Goal: Browse casually

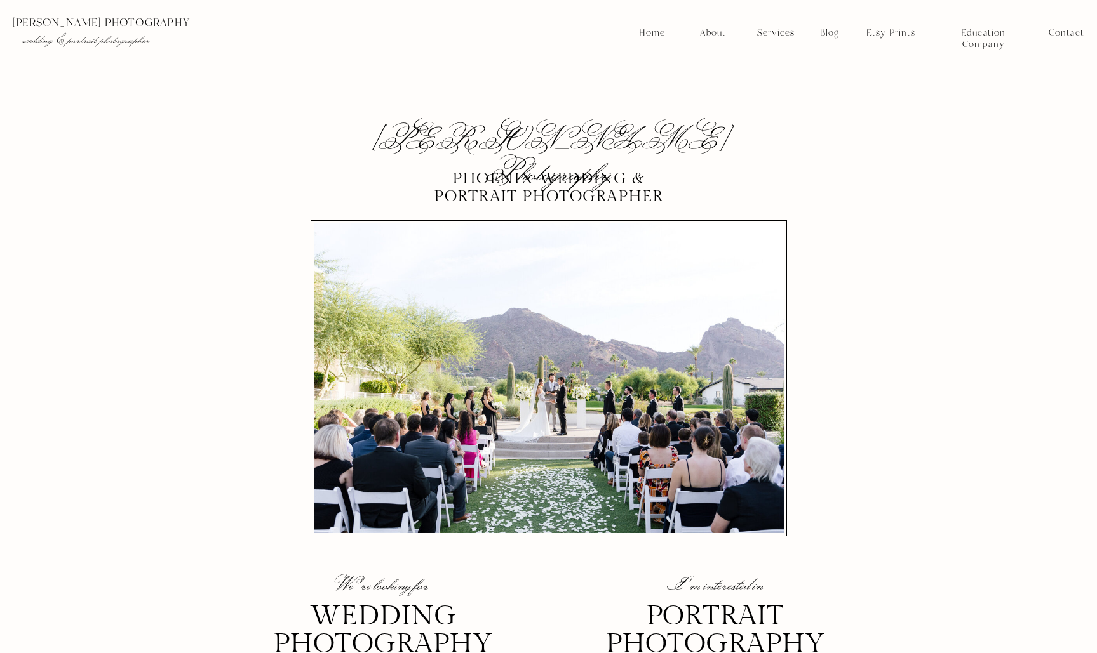
click at [834, 27] on nav "Blog" at bounding box center [829, 32] width 28 height 11
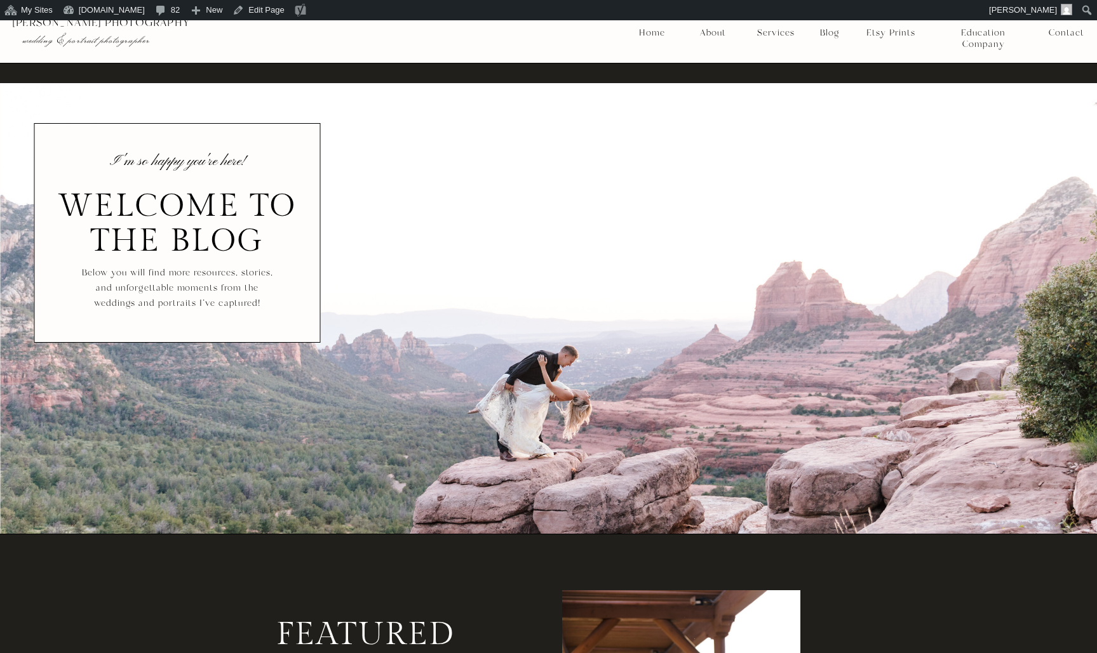
click at [825, 32] on nav "Blog" at bounding box center [829, 32] width 28 height 11
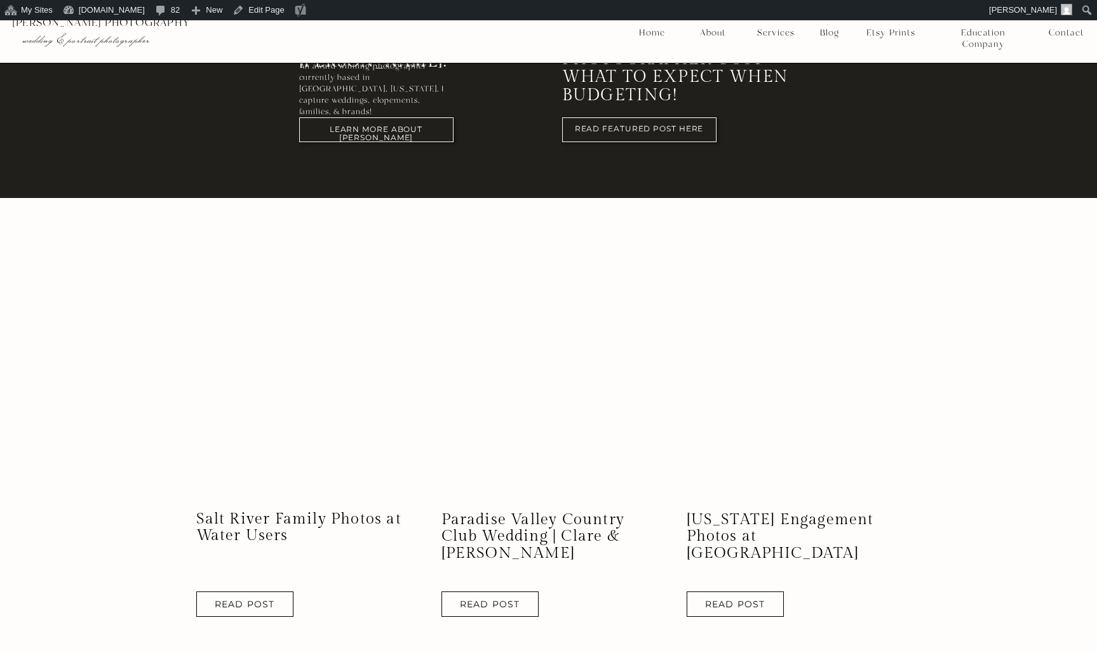
scroll to position [1087, 0]
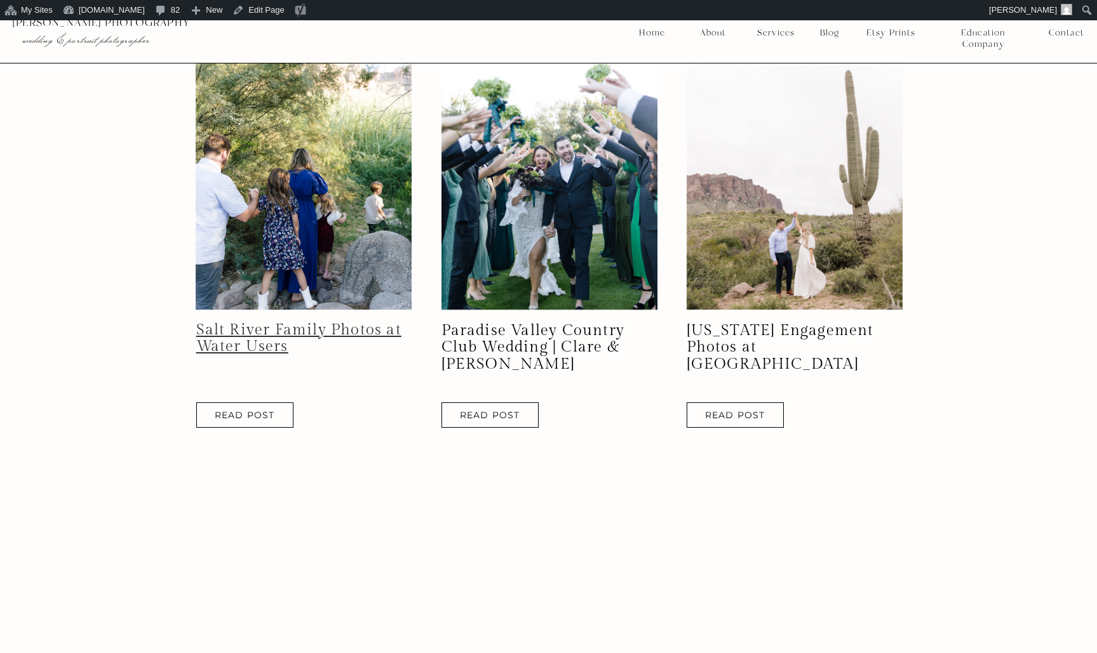
click at [259, 331] on link "Salt River Family Photos at Water Users" at bounding box center [298, 338] width 205 height 34
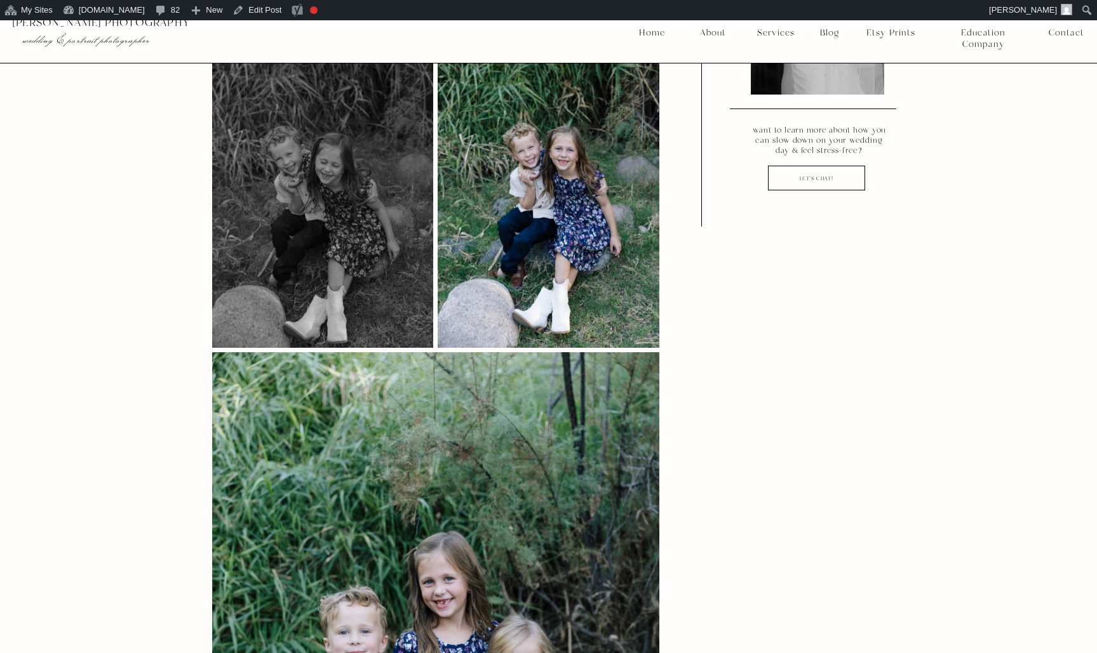
scroll to position [1648, 0]
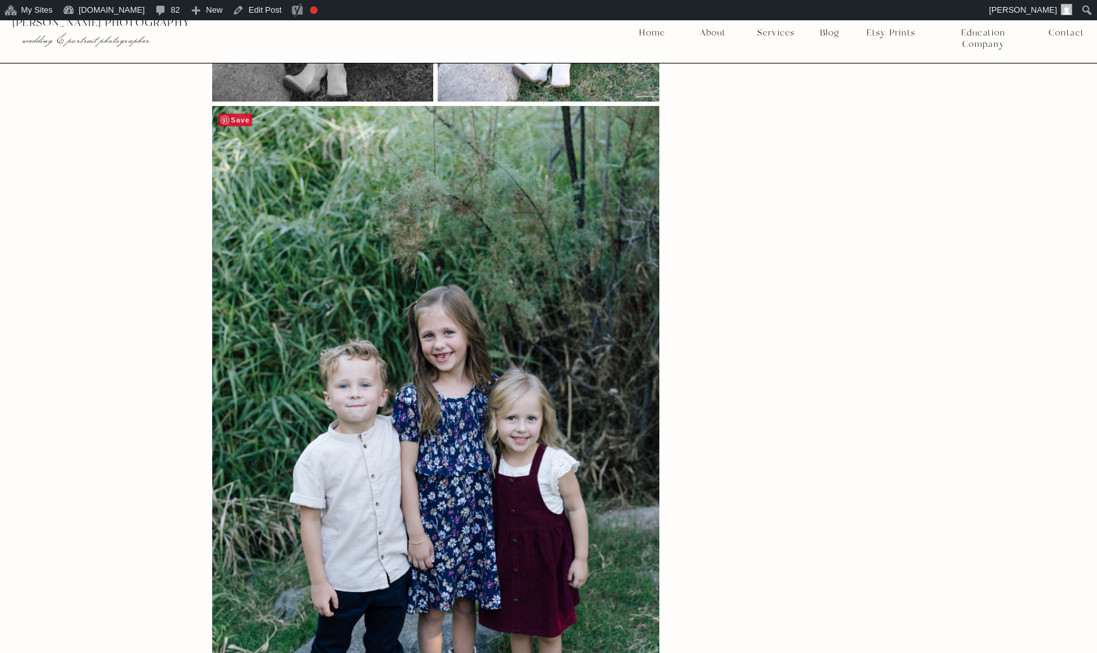
click at [234, 114] on span "Save" at bounding box center [235, 120] width 34 height 13
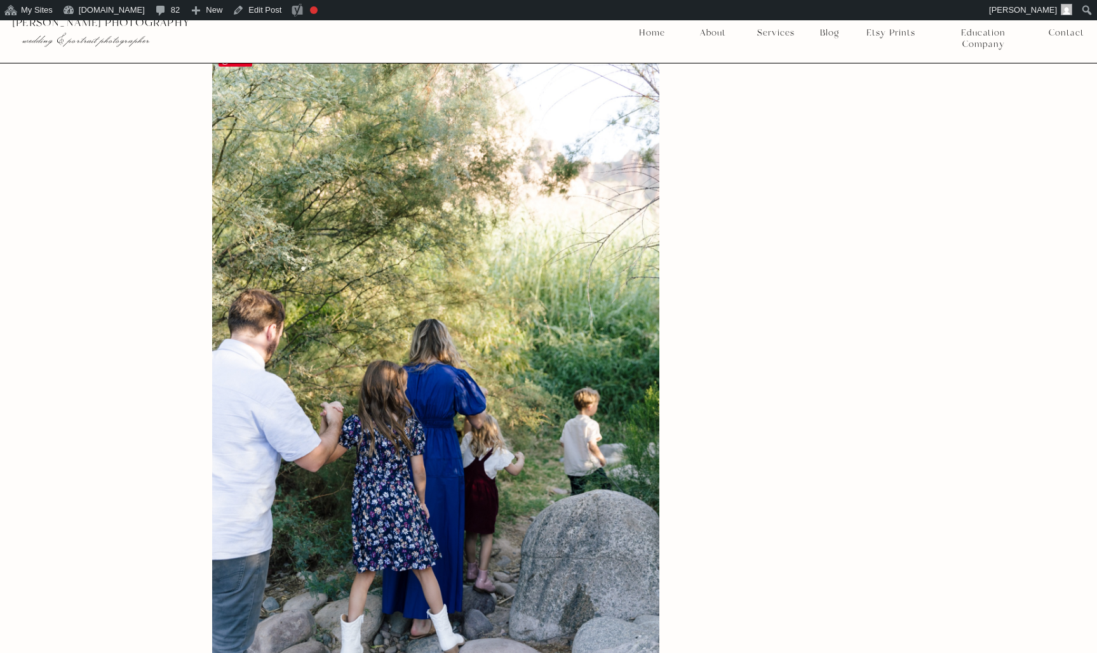
scroll to position [2274, 0]
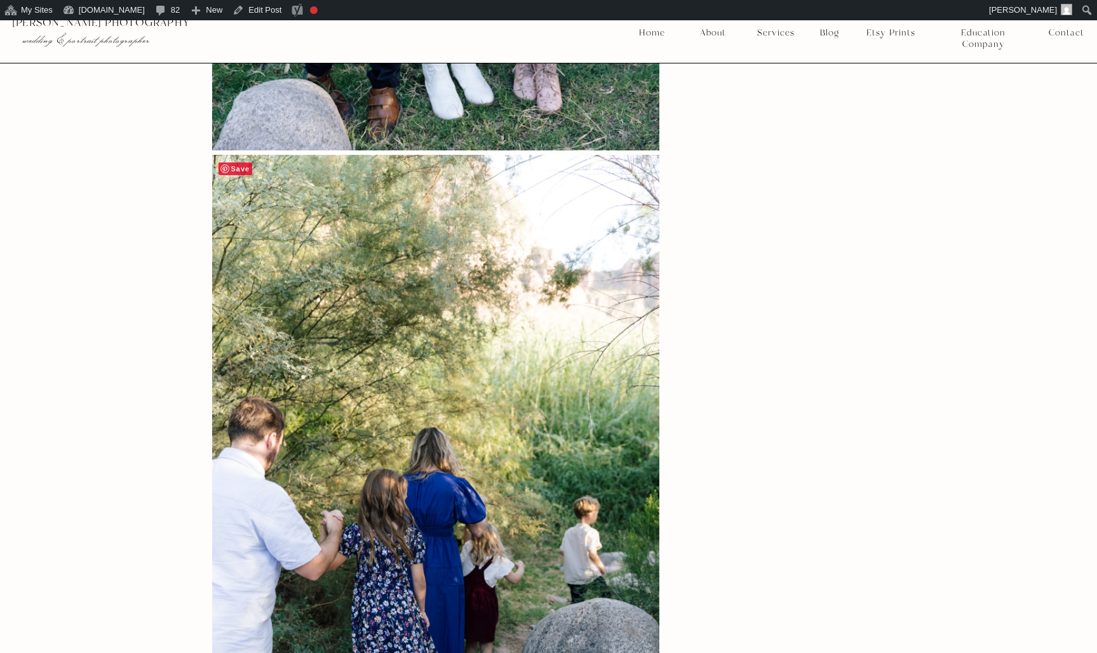
click at [242, 163] on span "Save" at bounding box center [235, 169] width 34 height 13
click at [241, 163] on span "Save" at bounding box center [235, 169] width 34 height 13
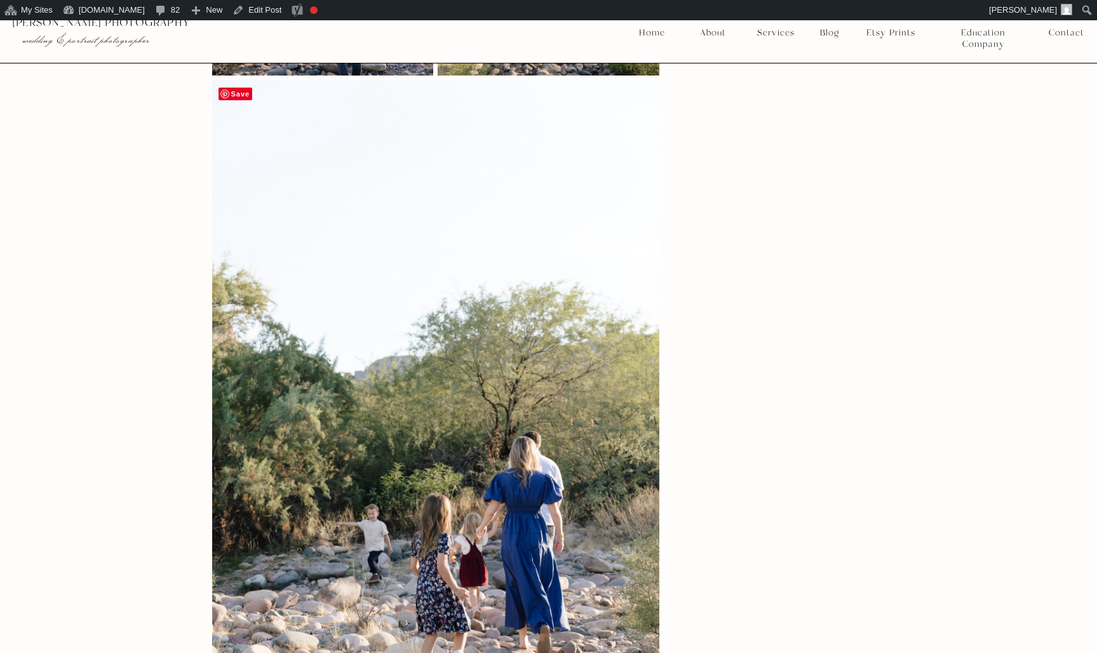
scroll to position [3168, 0]
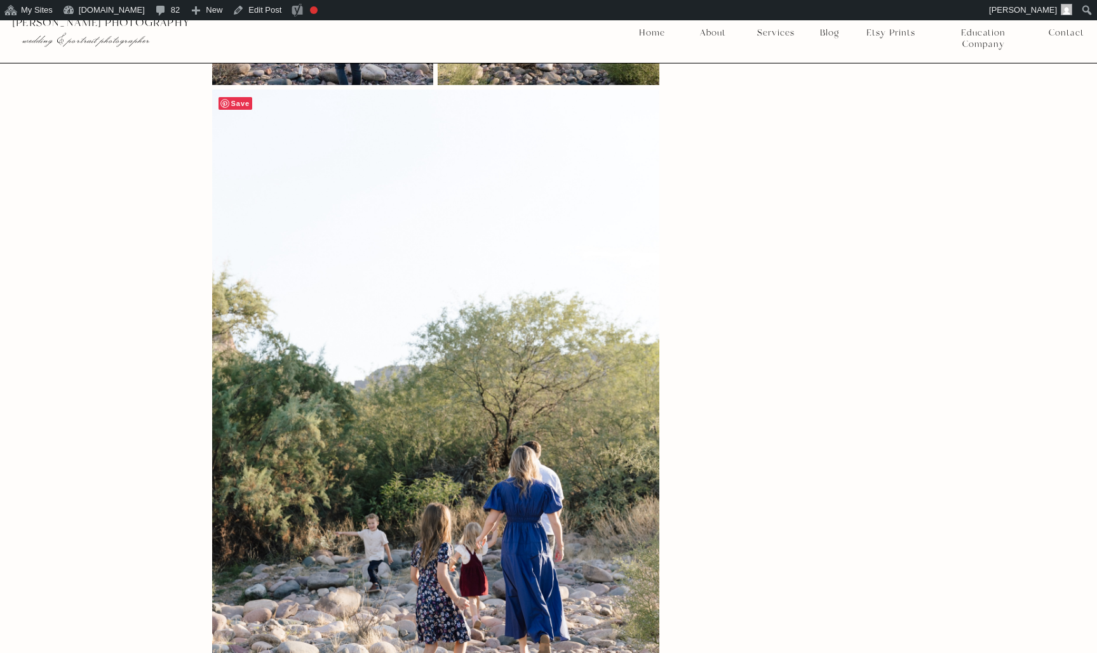
click at [239, 97] on span "Save" at bounding box center [235, 103] width 34 height 13
click at [243, 97] on span "Save" at bounding box center [235, 103] width 34 height 13
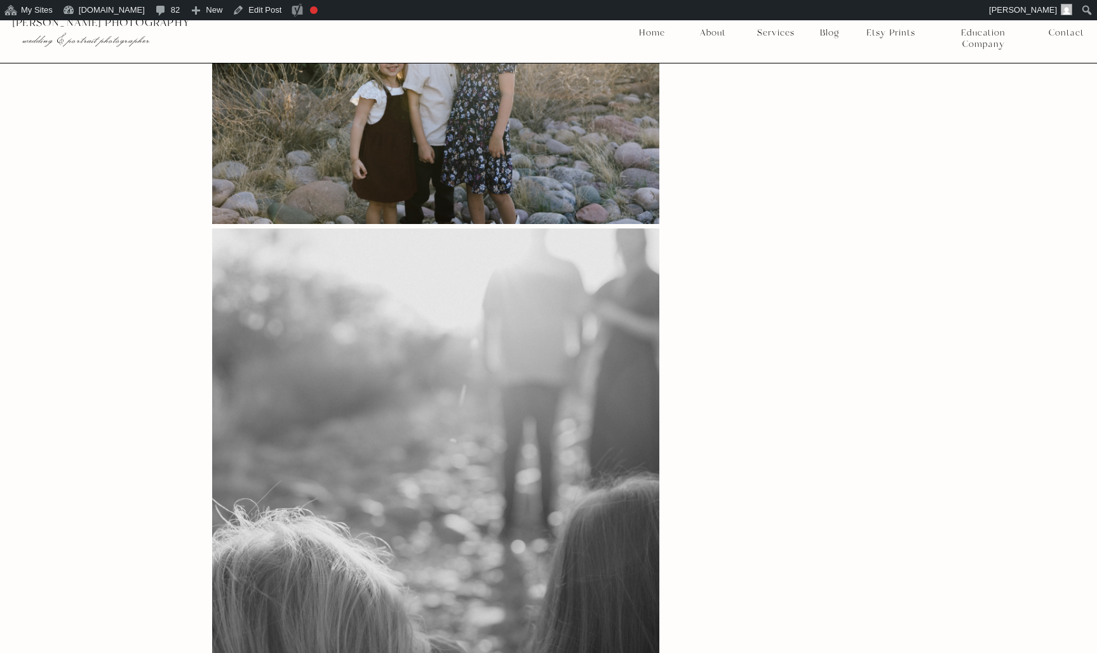
scroll to position [4329, 0]
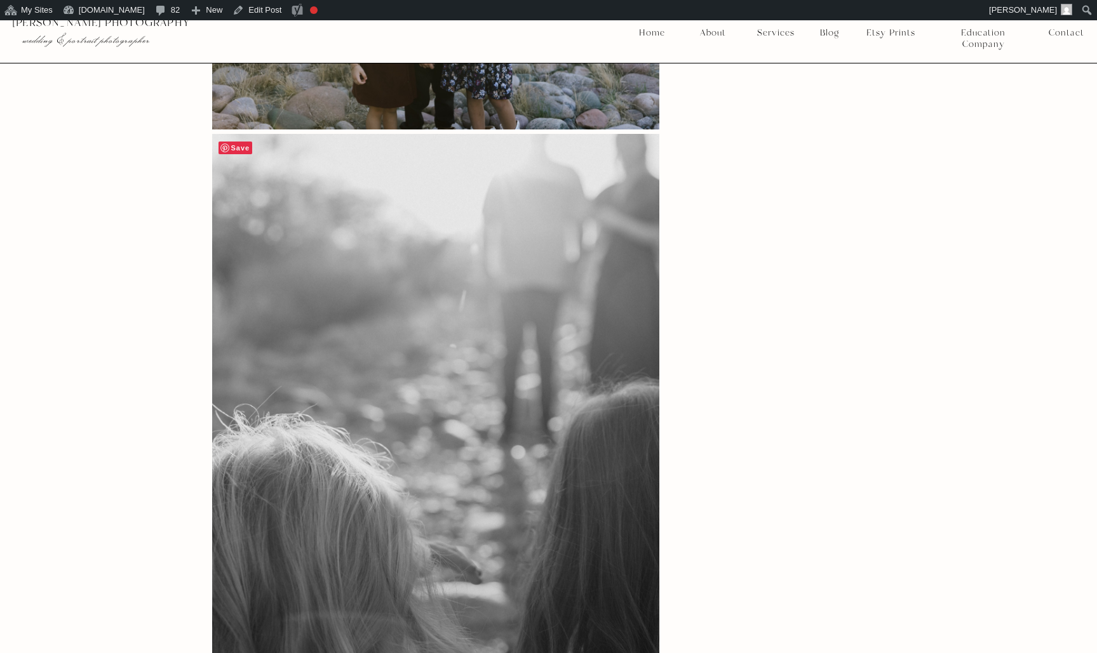
click at [233, 142] on span "Save" at bounding box center [235, 148] width 34 height 13
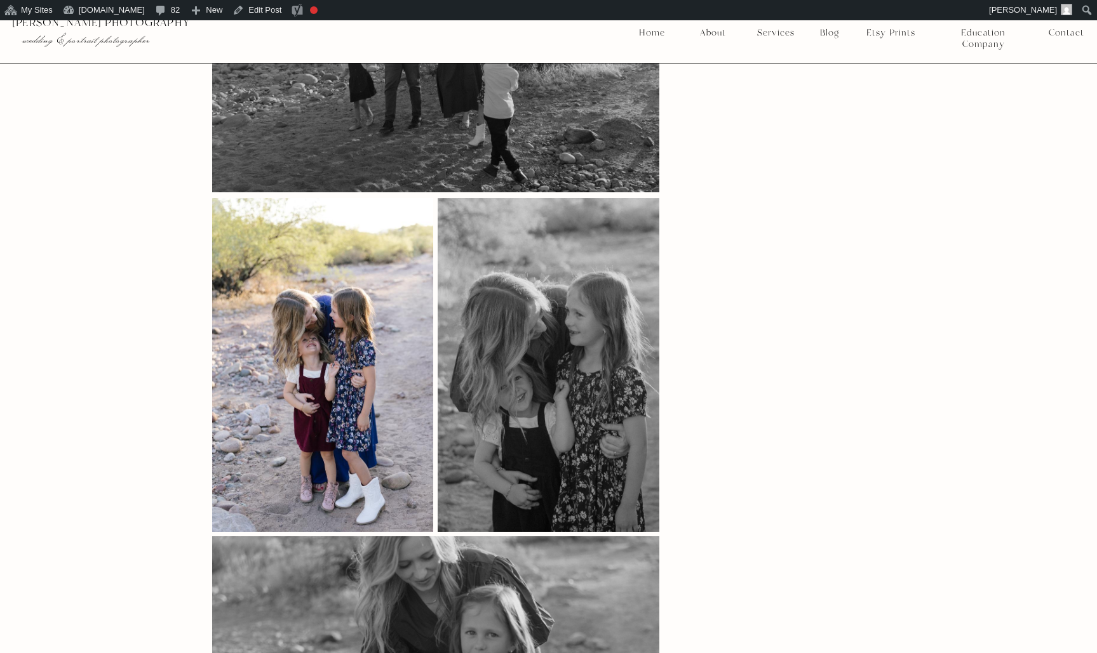
scroll to position [6132, 0]
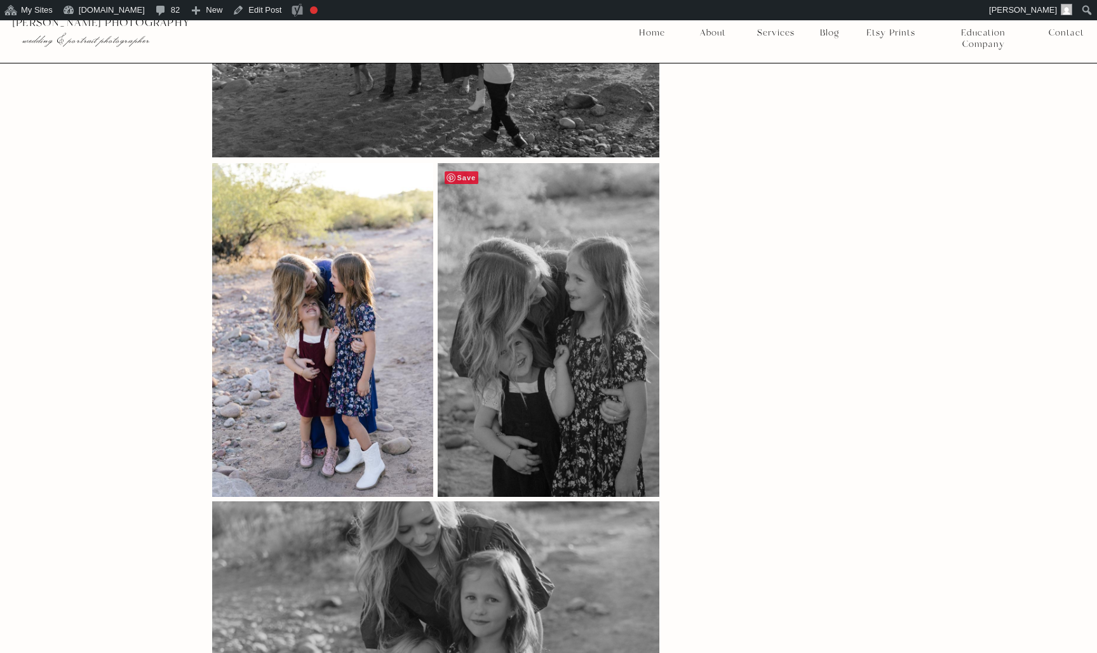
click at [447, 171] on span "Save" at bounding box center [461, 177] width 34 height 13
click at [460, 171] on span "Save" at bounding box center [461, 177] width 34 height 13
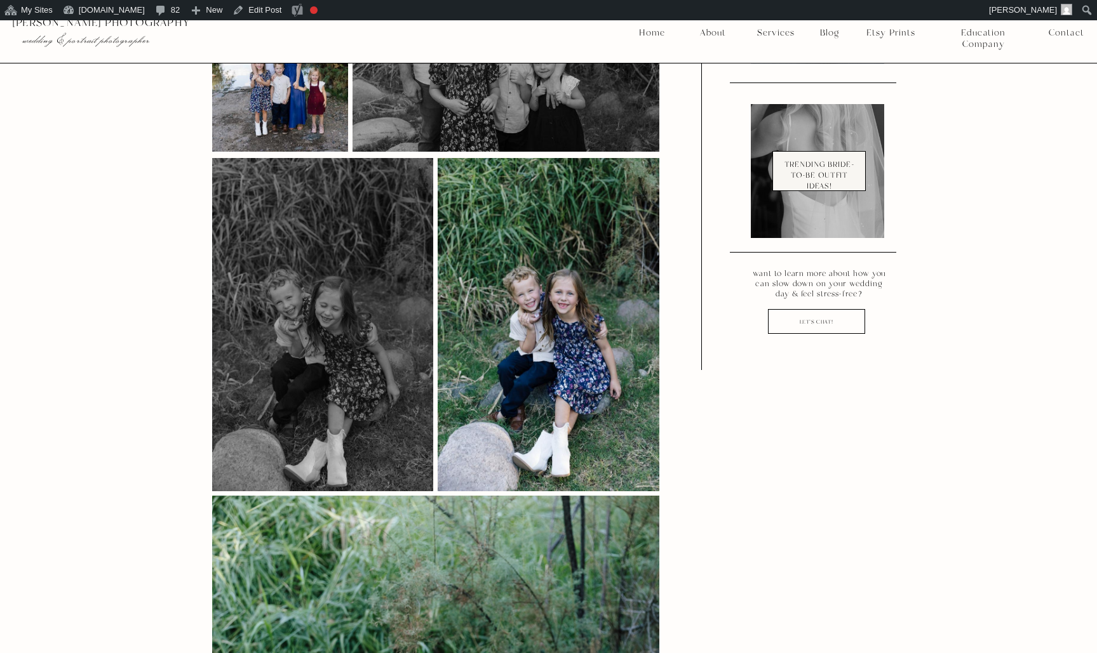
scroll to position [1265, 0]
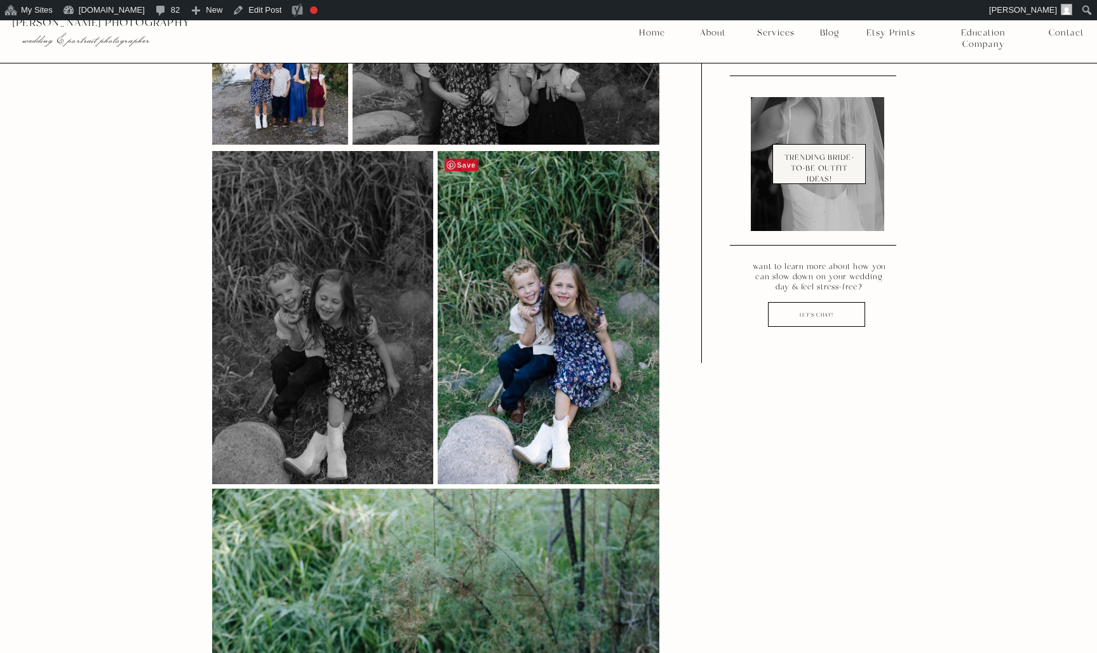
click at [466, 159] on span "Save" at bounding box center [461, 165] width 34 height 13
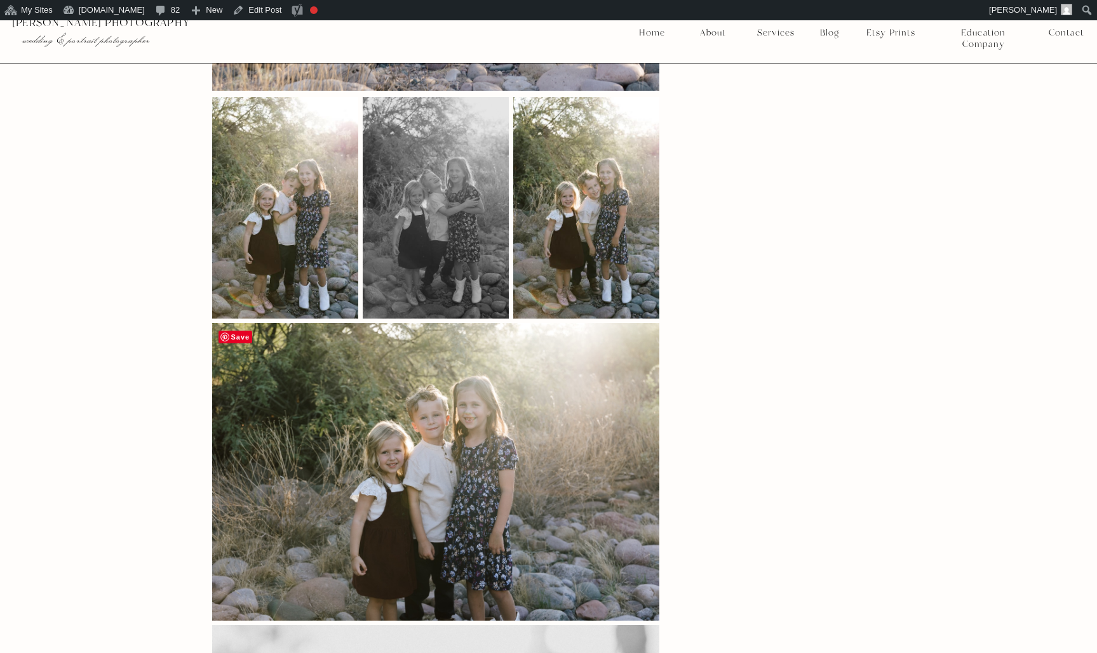
scroll to position [3768, 0]
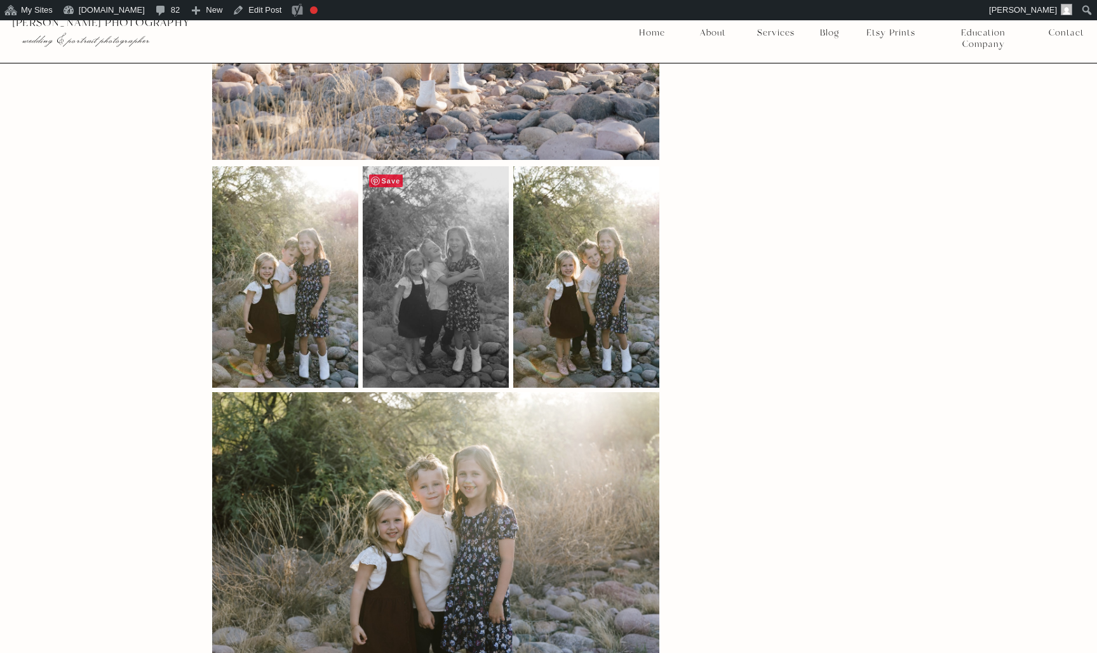
click at [387, 175] on span "Save" at bounding box center [386, 181] width 34 height 13
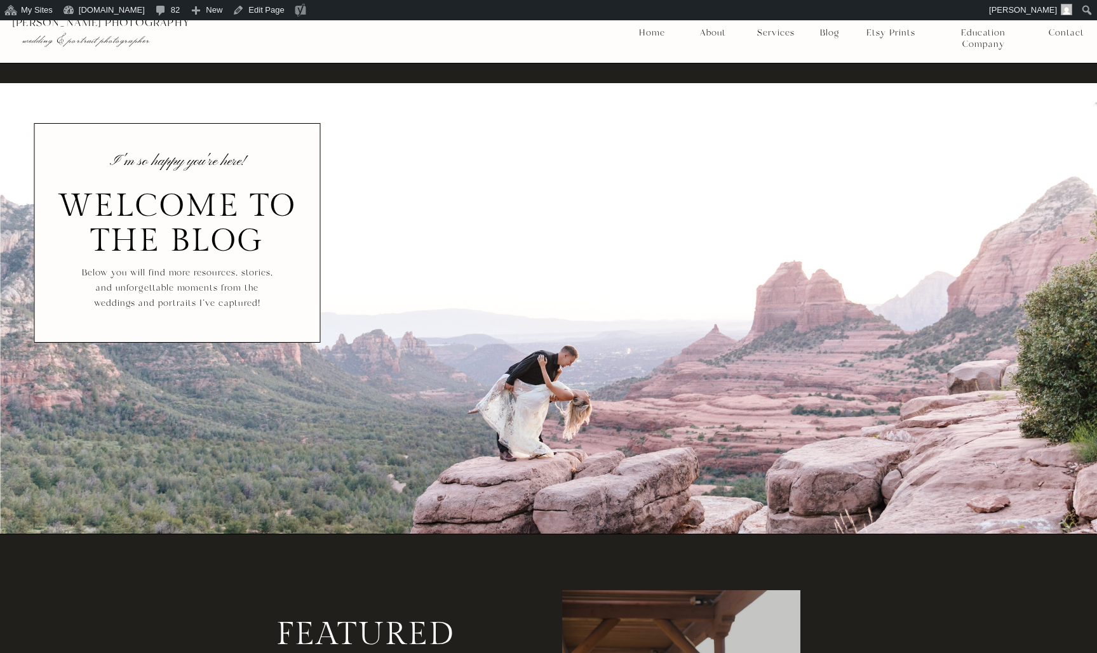
scroll to position [1087, 0]
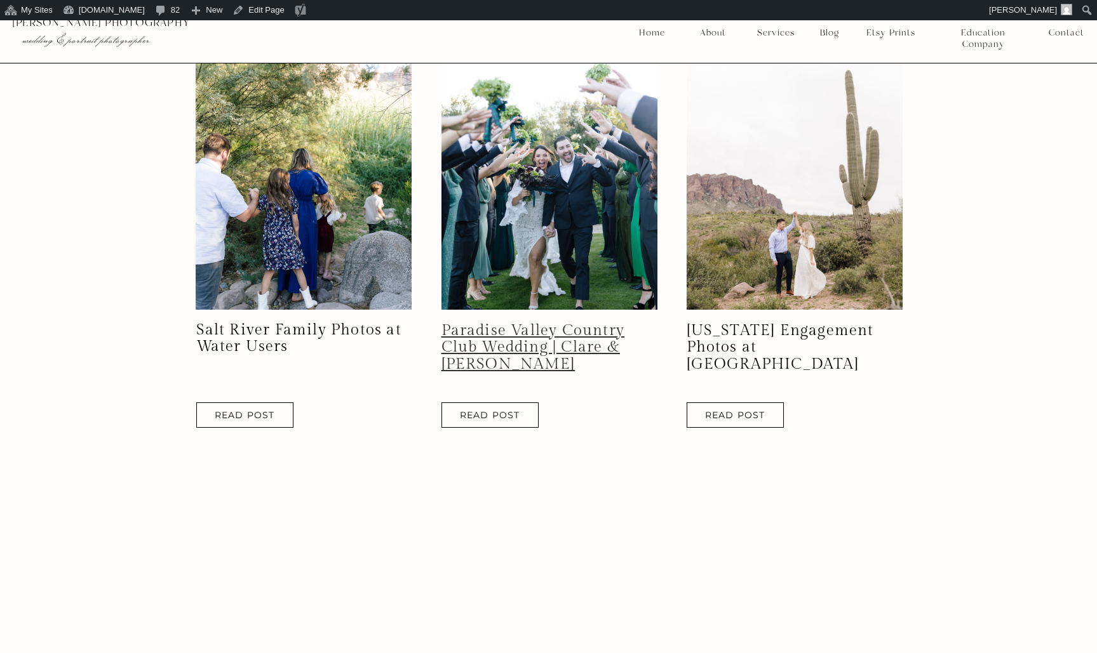
click at [483, 338] on link "Paradise Valley Country Club Wedding | Clare & [PERSON_NAME]" at bounding box center [532, 347] width 183 height 51
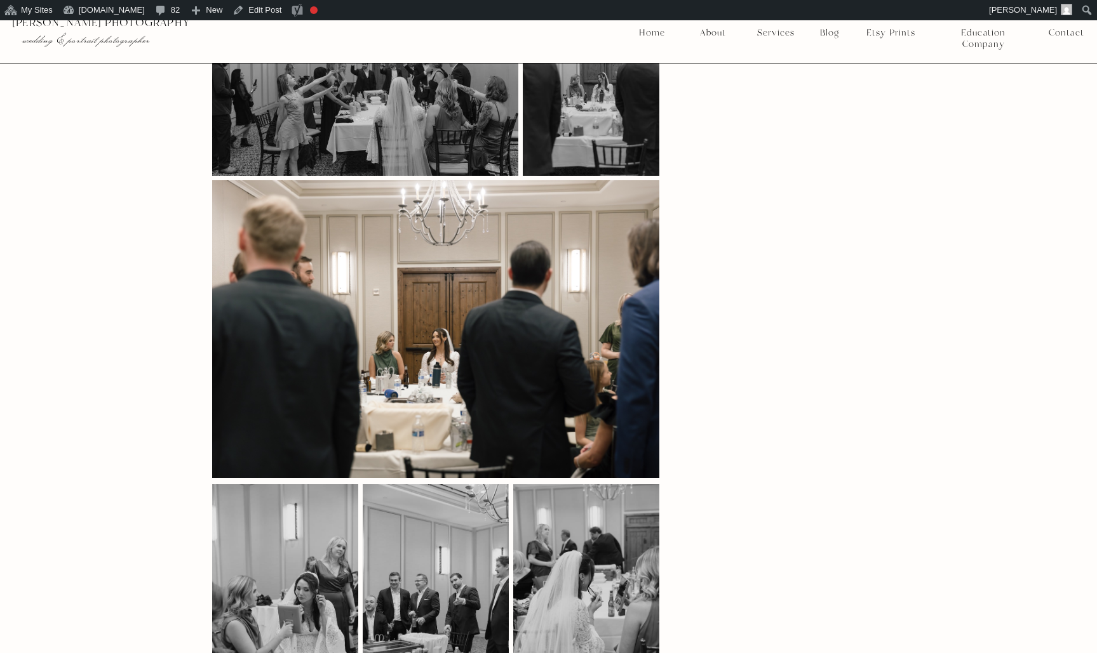
scroll to position [6136, 0]
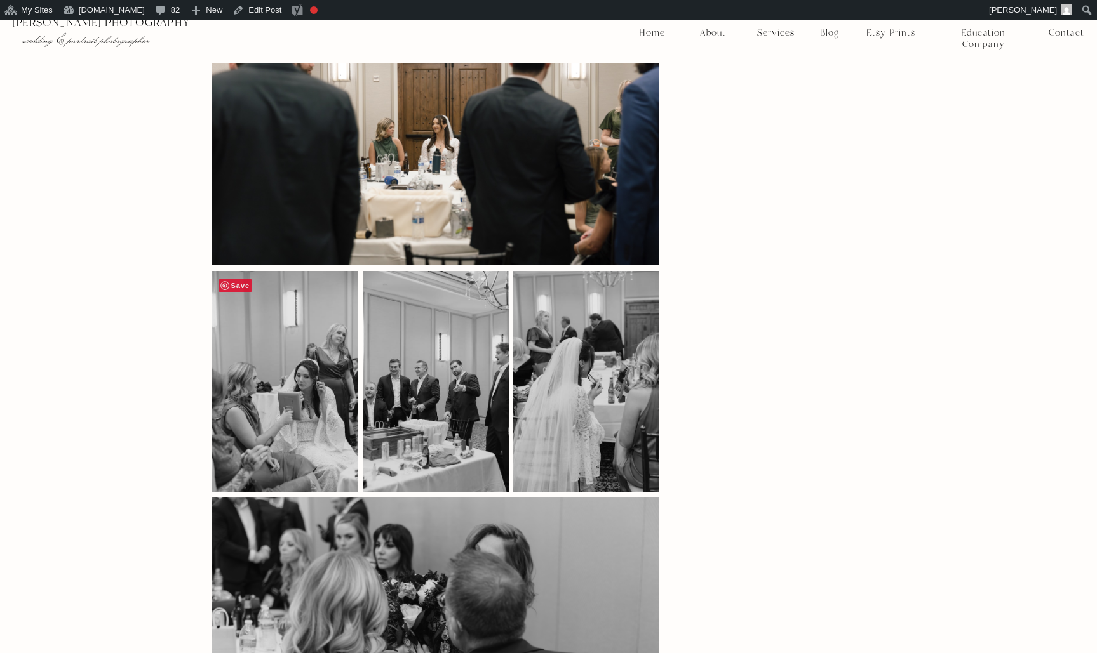
click at [231, 279] on span "Save" at bounding box center [235, 285] width 34 height 13
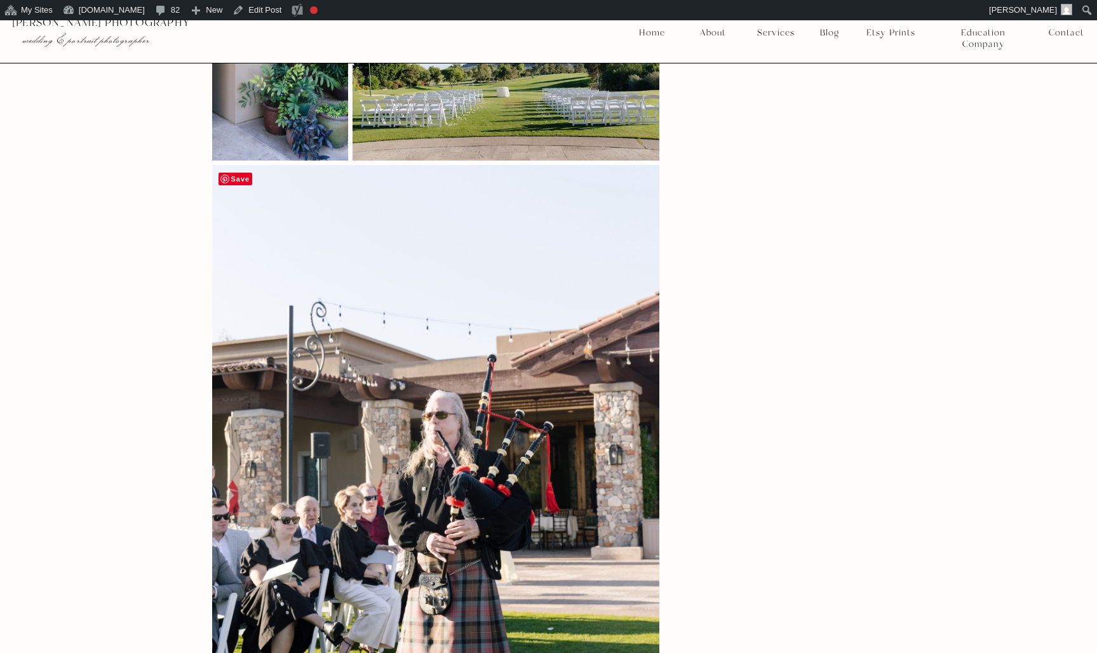
scroll to position [6892, 0]
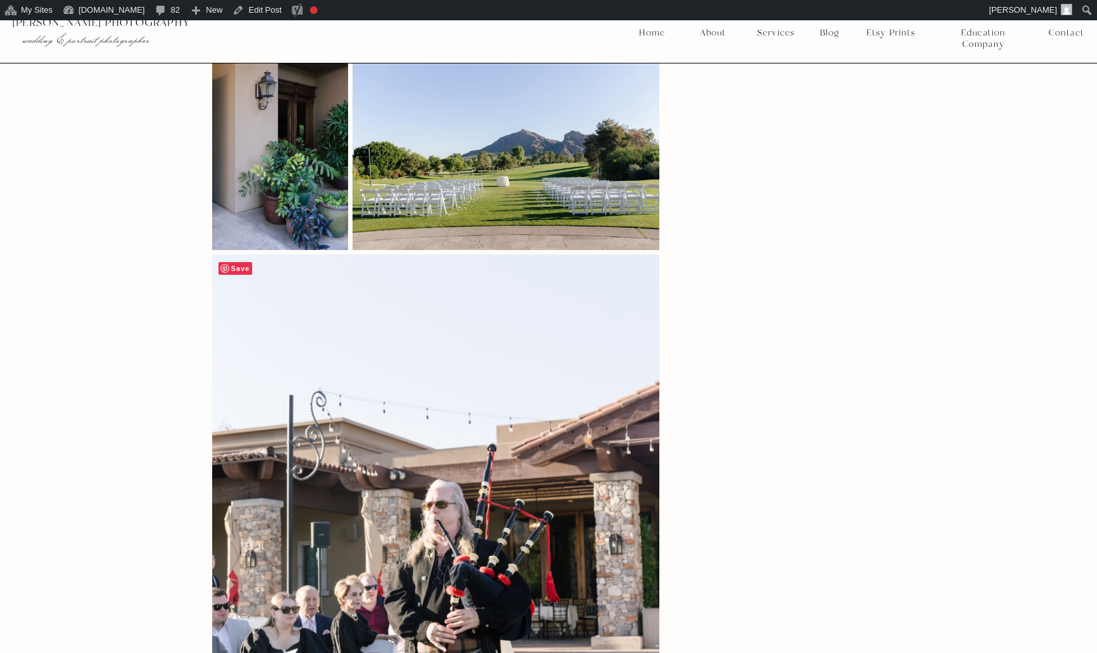
click at [227, 262] on span "Save" at bounding box center [235, 268] width 34 height 13
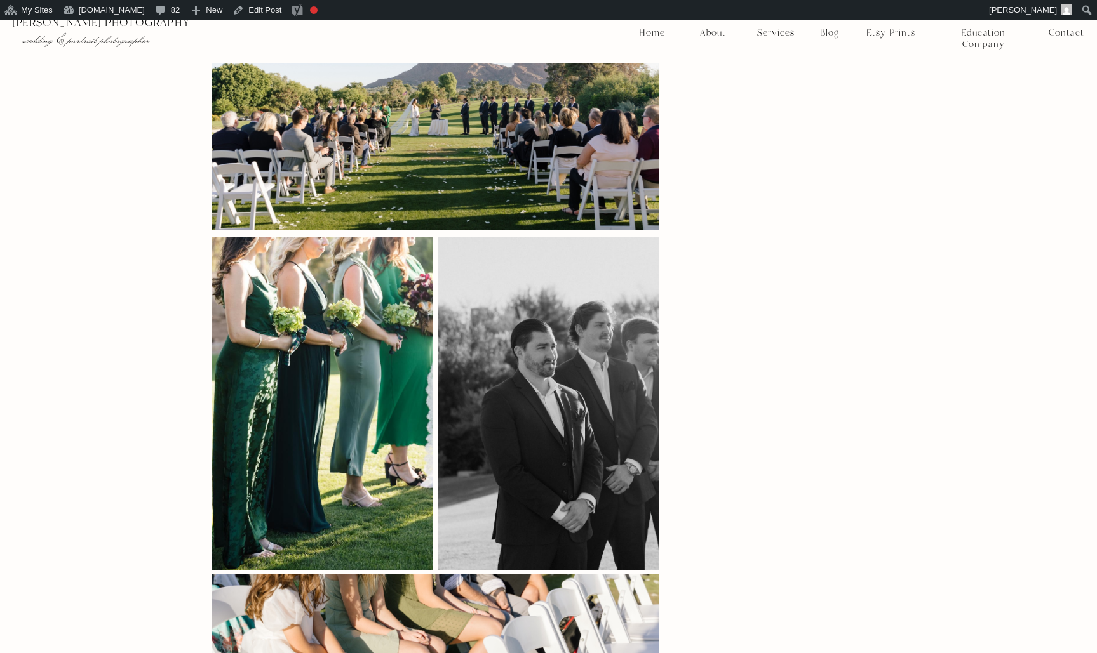
scroll to position [8571, 0]
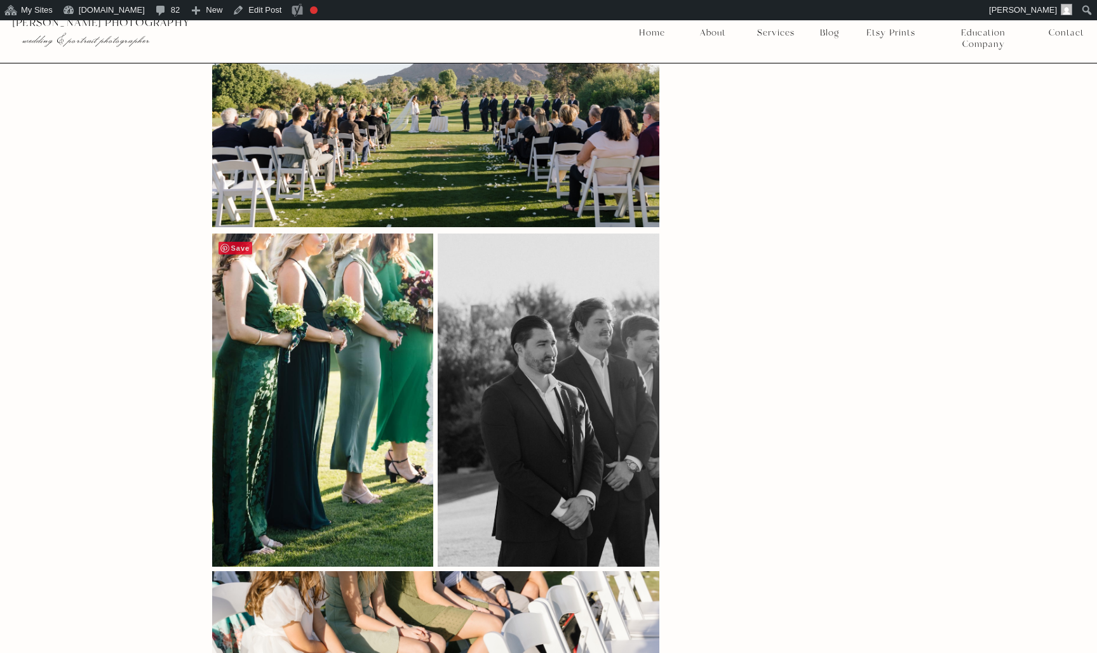
click at [239, 242] on span "Save" at bounding box center [235, 248] width 34 height 13
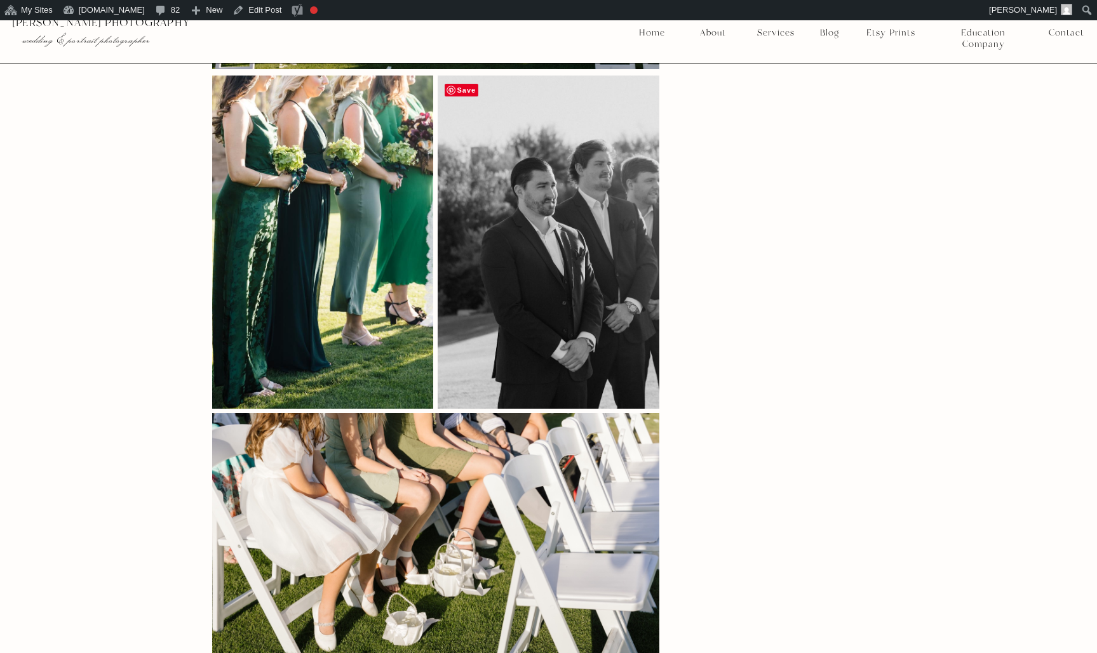
scroll to position [8534, 0]
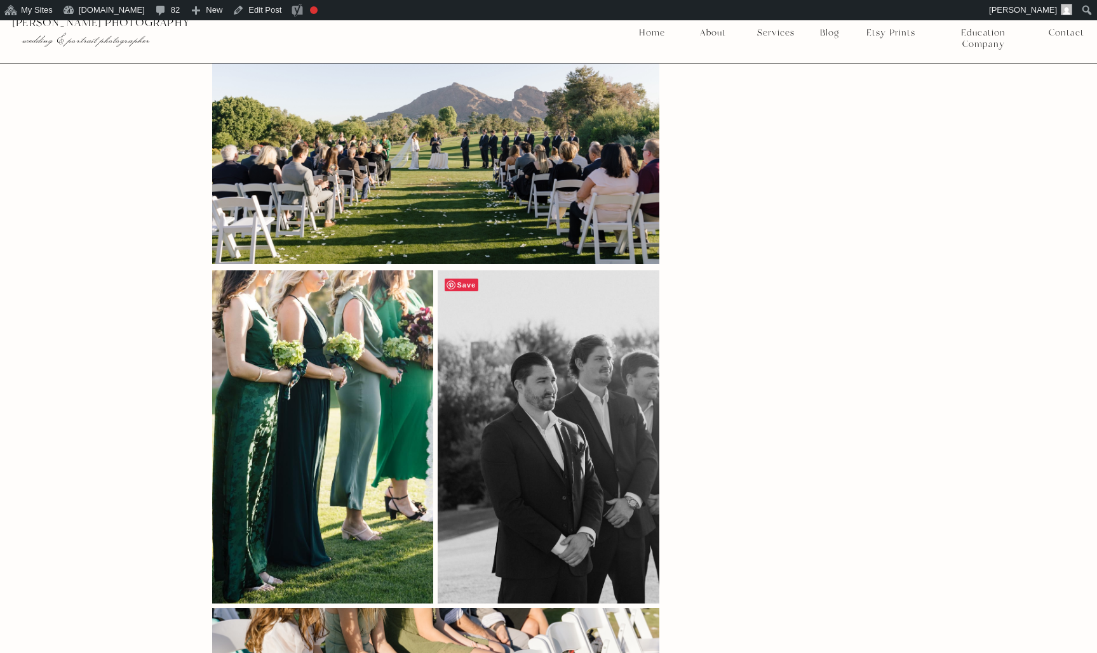
click at [467, 279] on span "Save" at bounding box center [461, 285] width 34 height 13
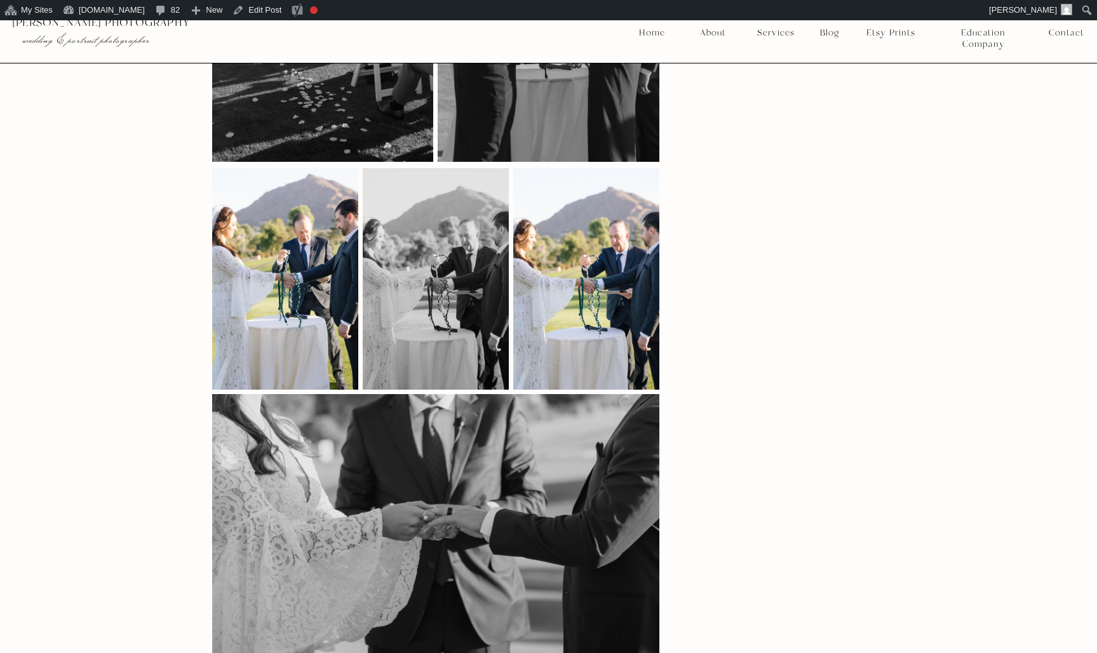
scroll to position [9673, 0]
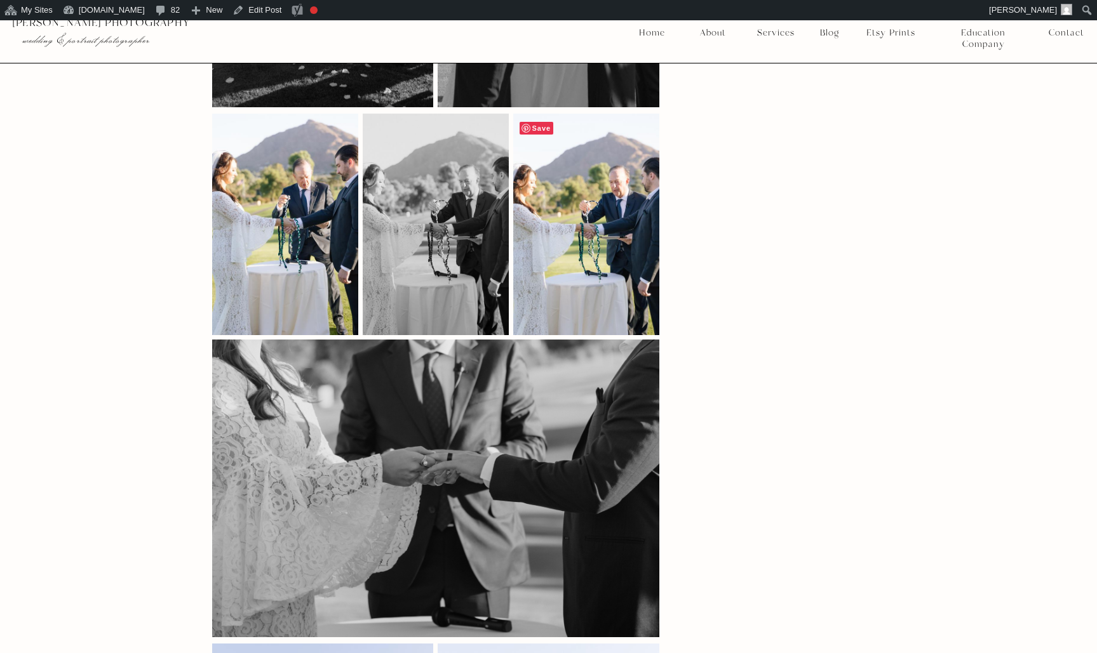
click at [535, 122] on span "Save" at bounding box center [536, 128] width 34 height 13
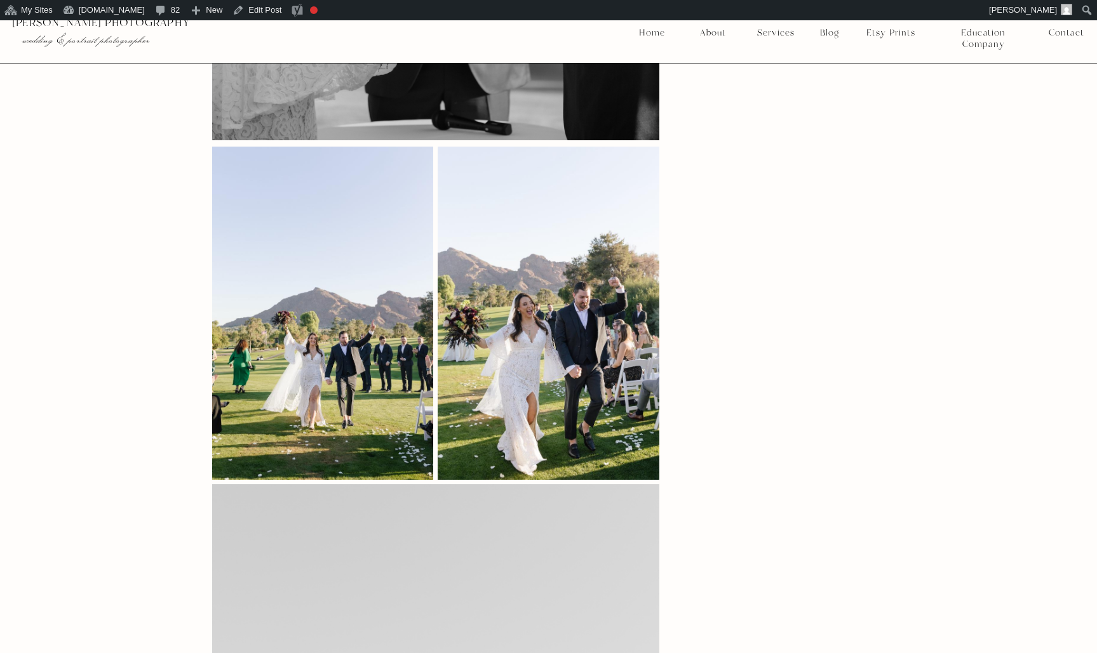
scroll to position [10082, 0]
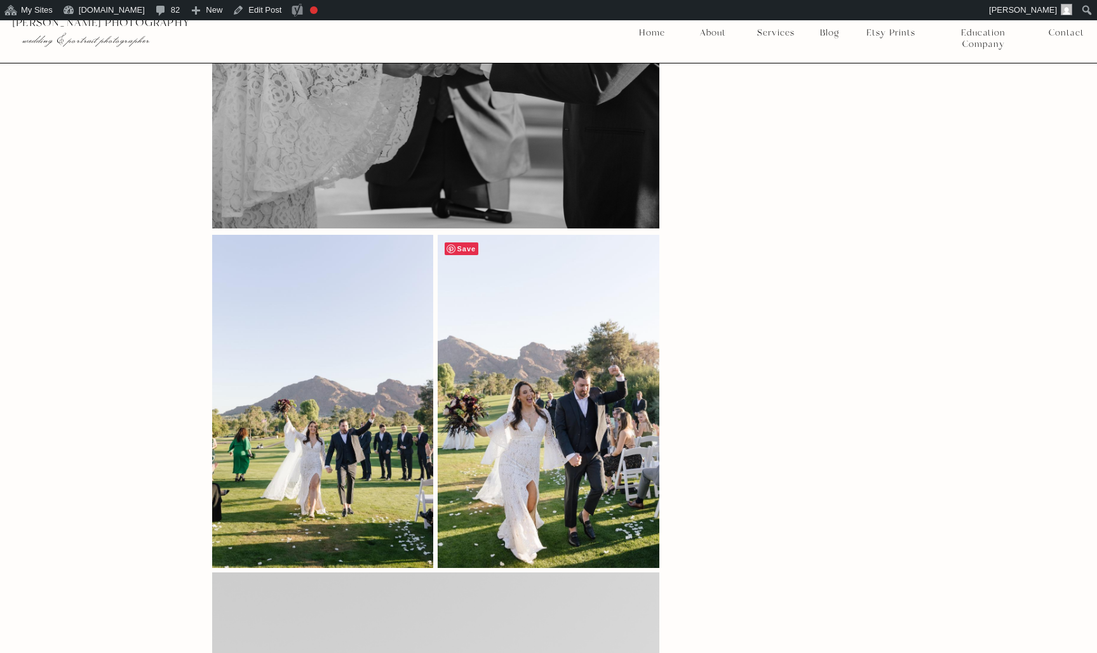
click at [469, 243] on span "Save" at bounding box center [461, 249] width 34 height 13
click at [465, 243] on span "Save" at bounding box center [461, 249] width 34 height 13
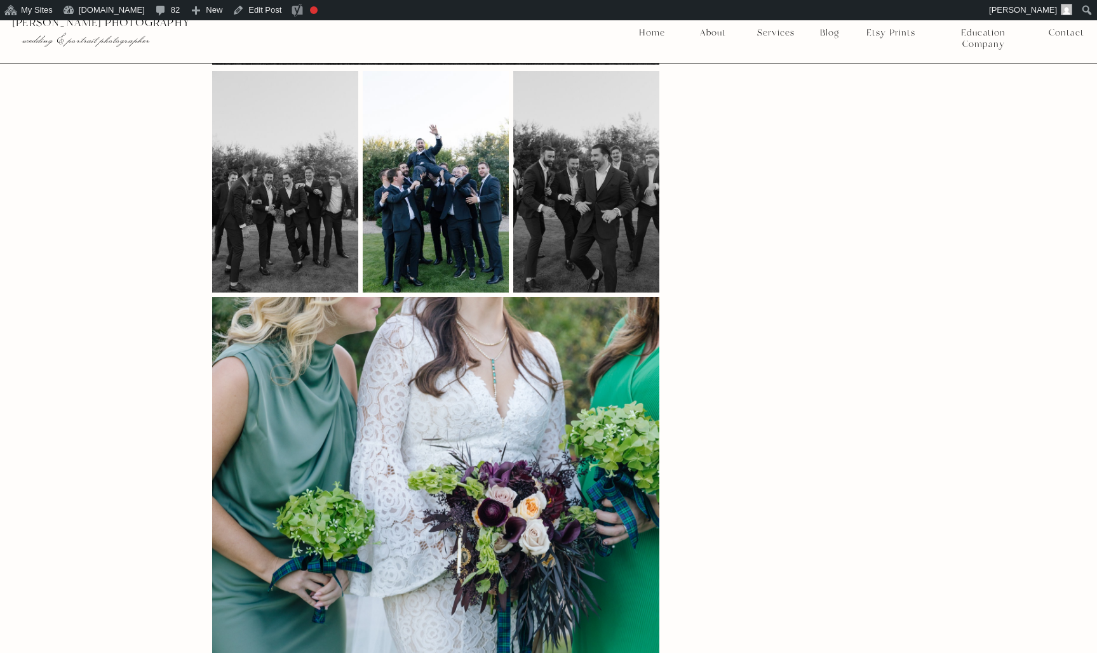
scroll to position [13605, 0]
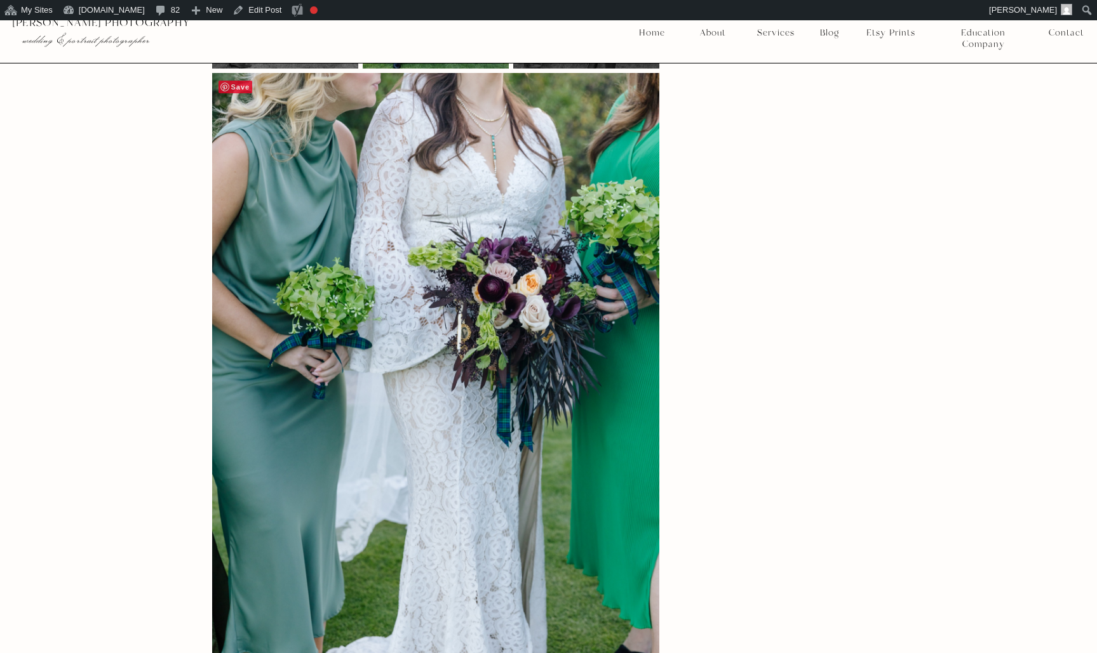
click at [241, 81] on span "Save" at bounding box center [235, 87] width 34 height 13
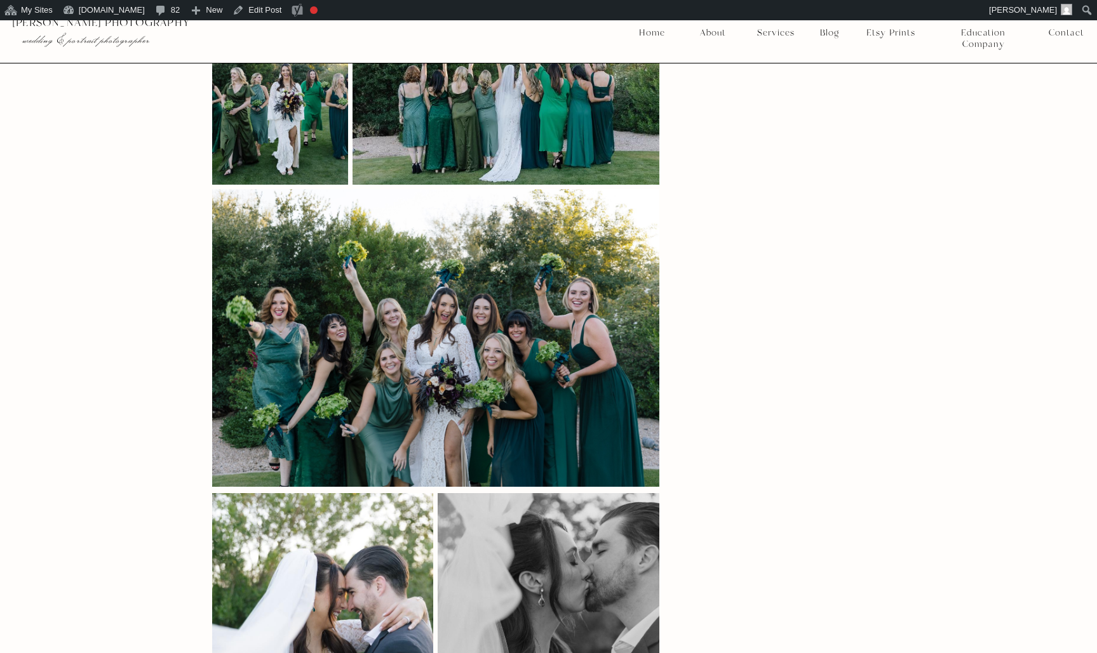
scroll to position [14751, 0]
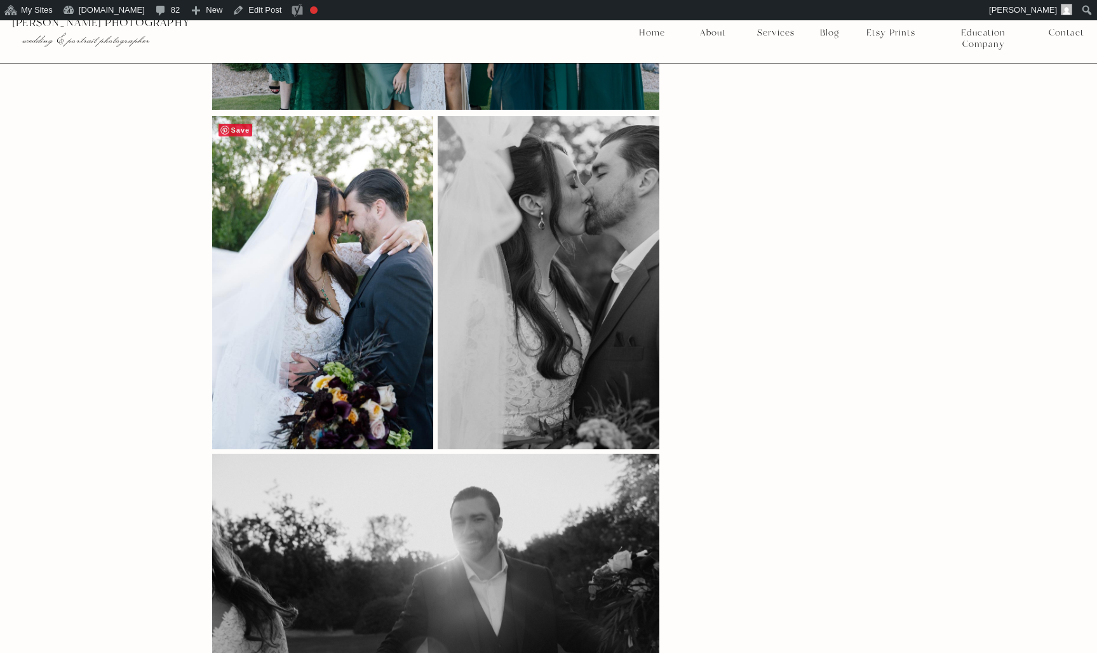
click at [222, 124] on span "Save" at bounding box center [235, 130] width 34 height 13
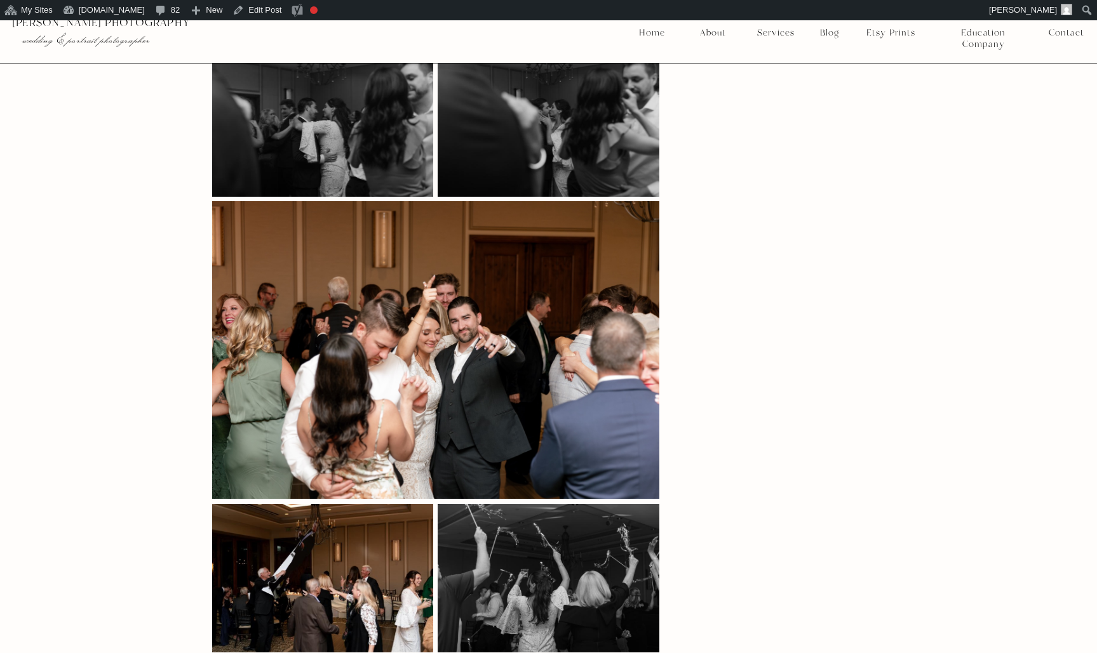
scroll to position [20731, 0]
